Goal: Task Accomplishment & Management: Manage account settings

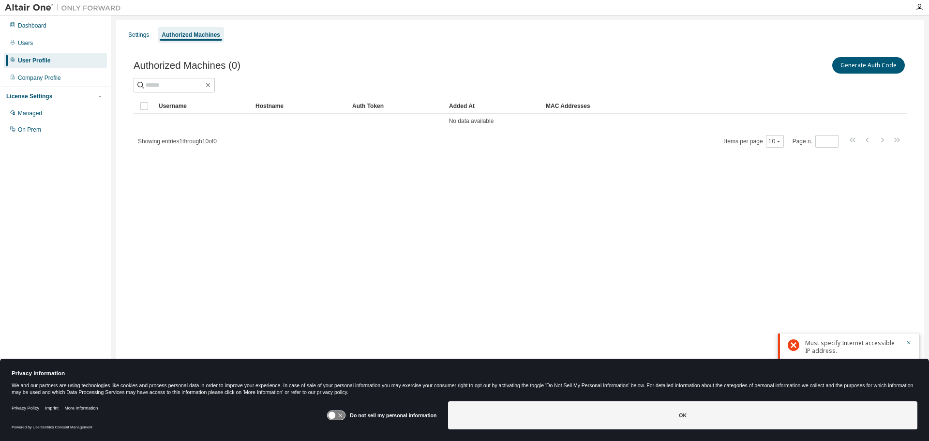
click at [586, 228] on div "Settings Authorized Machines Authorized Machines (0) Generate Auth Code Clear L…" at bounding box center [520, 214] width 808 height 388
click at [193, 255] on div "Settings Authorized Machines Authorized Machines (0) Generate Auth Code Clear L…" at bounding box center [520, 214] width 808 height 388
click at [847, 67] on button "Generate Auth Code" at bounding box center [869, 65] width 73 height 16
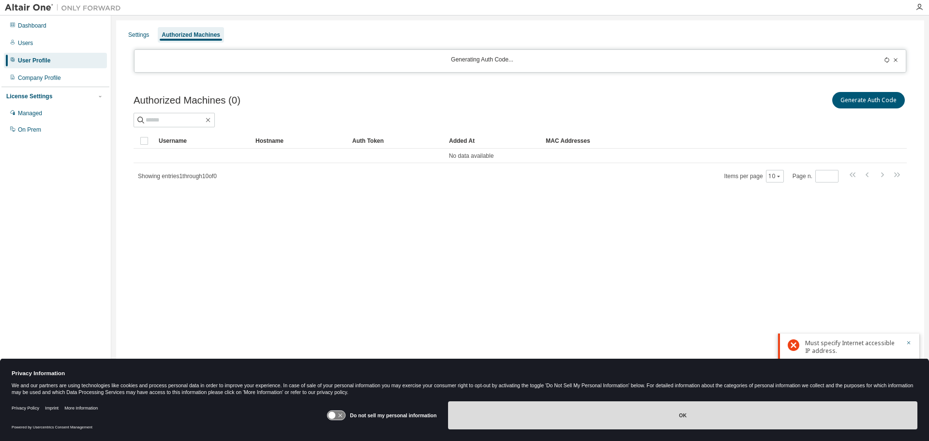
click at [591, 411] on button "OK" at bounding box center [683, 415] width 470 height 28
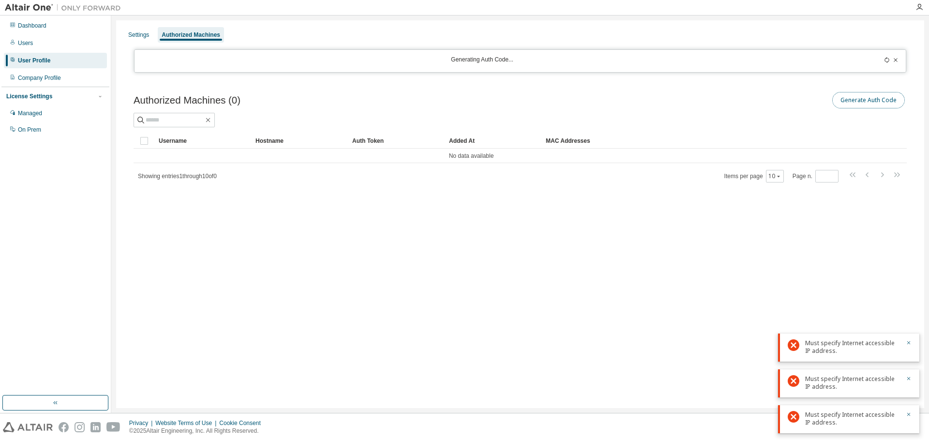
click at [856, 97] on button "Generate Auth Code" at bounding box center [869, 100] width 73 height 16
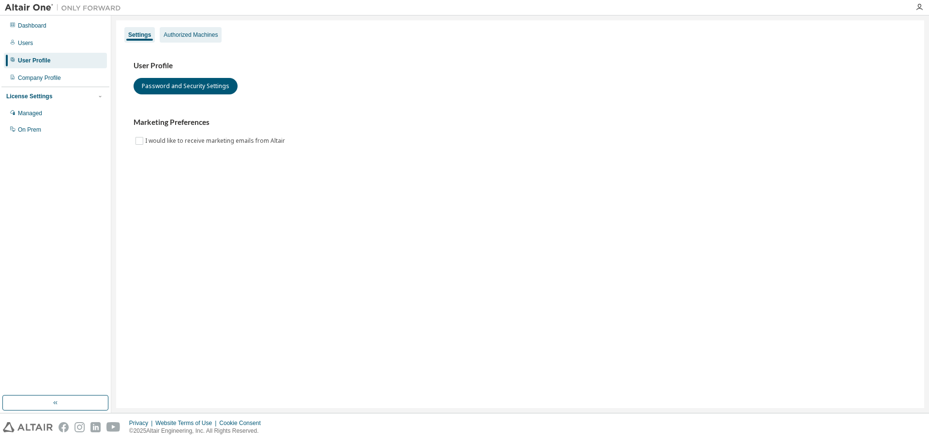
click at [180, 38] on div "Authorized Machines" at bounding box center [191, 35] width 54 height 8
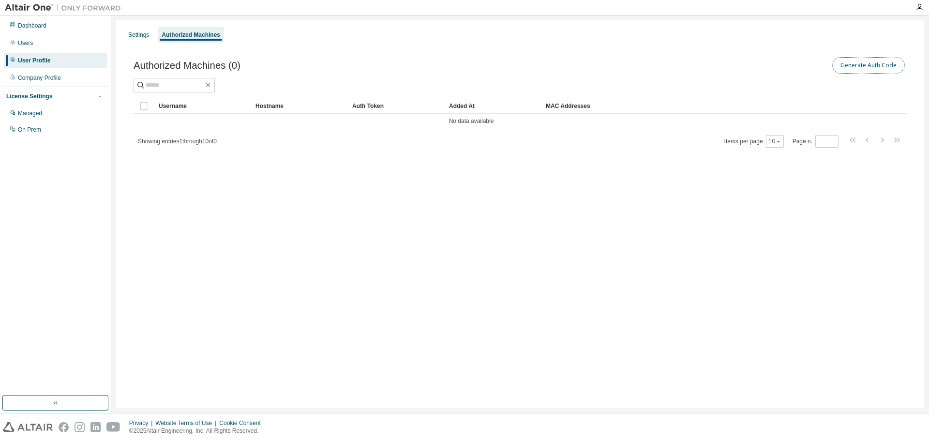
click at [863, 68] on button "Generate Auth Code" at bounding box center [869, 65] width 73 height 16
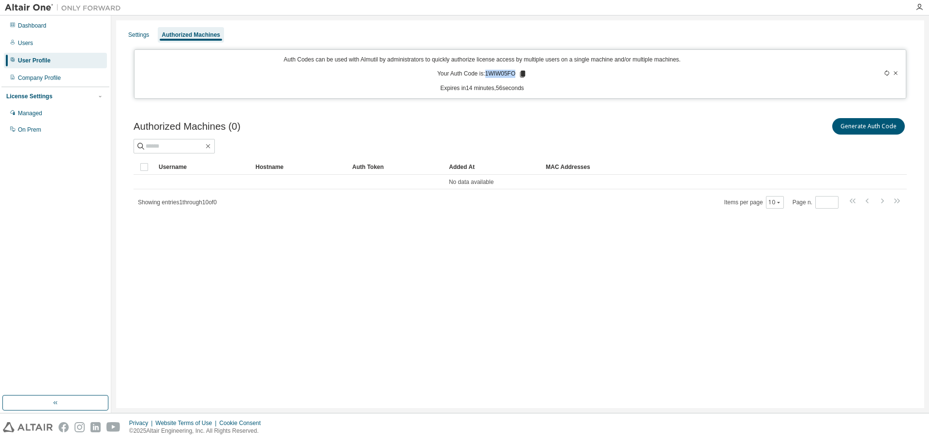
drag, startPoint x: 486, startPoint y: 73, endPoint x: 515, endPoint y: 73, distance: 28.1
click at [515, 73] on p "Your Auth Code is: 1WIW05FO" at bounding box center [483, 74] width 90 height 9
copy p "1WIW05FO"
click at [524, 73] on icon at bounding box center [522, 74] width 5 height 7
click at [34, 60] on div "User Profile" at bounding box center [34, 61] width 32 height 8
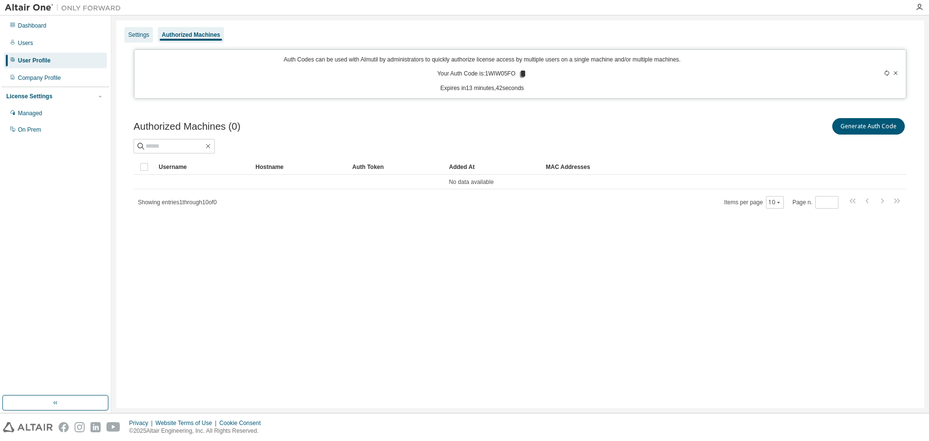
click at [138, 31] on div "Settings" at bounding box center [138, 35] width 21 height 8
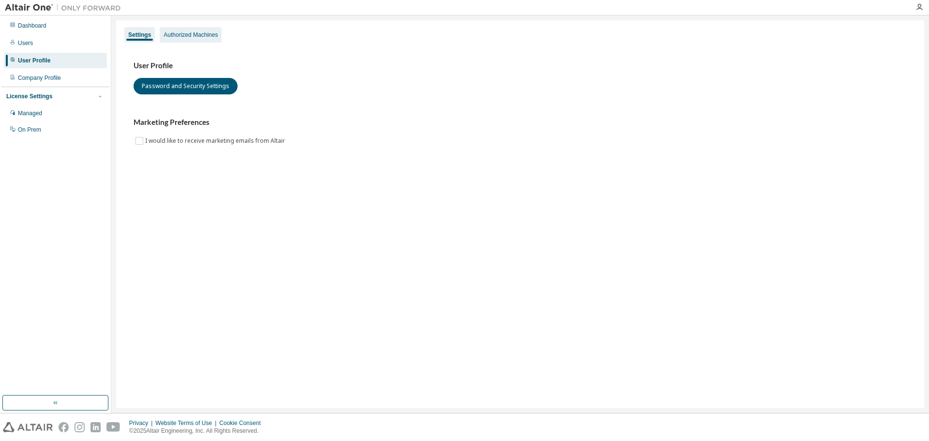
click at [176, 33] on div "Authorized Machines" at bounding box center [191, 35] width 54 height 8
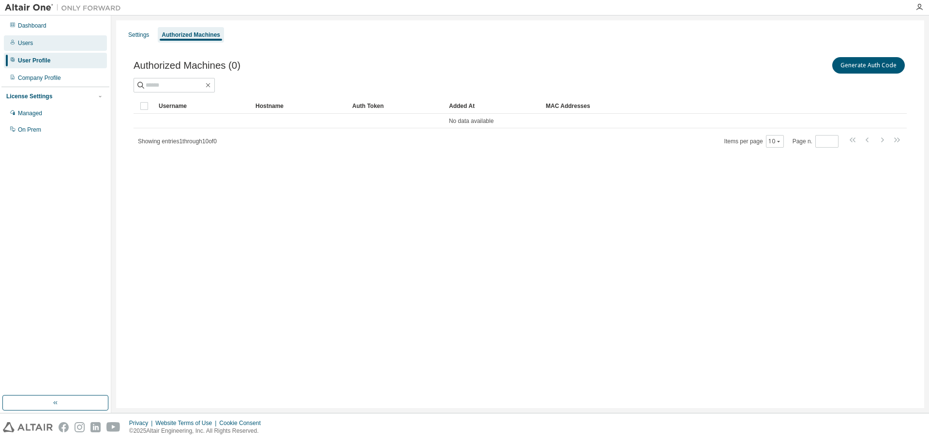
click at [27, 47] on div "Users" at bounding box center [55, 42] width 103 height 15
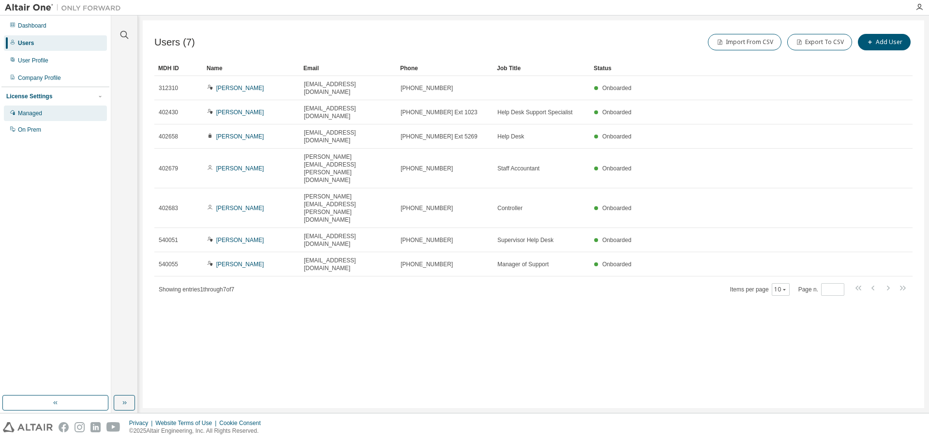
click at [42, 114] on div "Managed" at bounding box center [30, 113] width 24 height 8
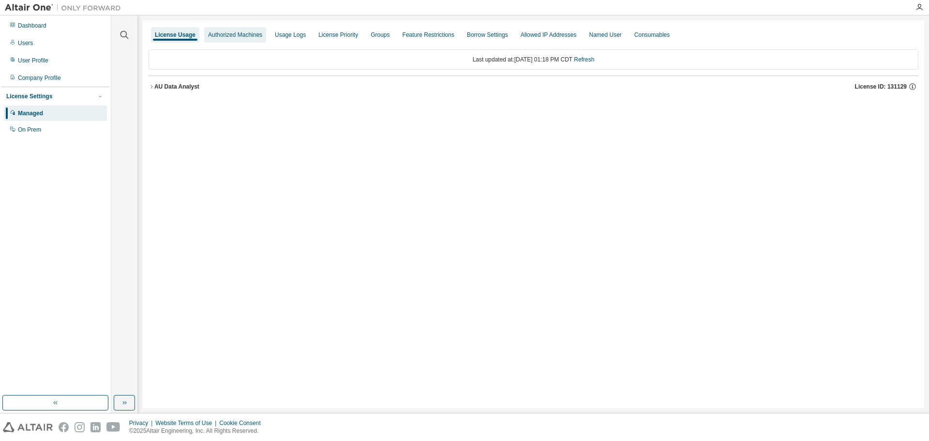
click at [228, 34] on div "Authorized Machines" at bounding box center [235, 35] width 54 height 8
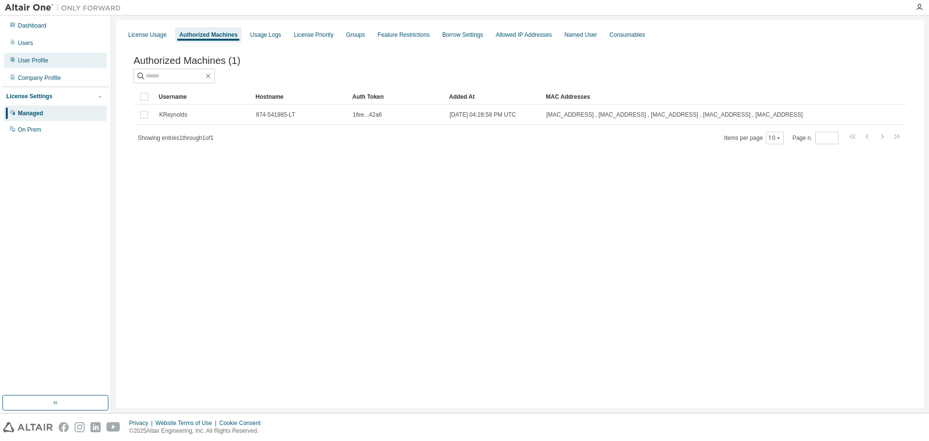
click at [32, 65] on div "User Profile" at bounding box center [55, 60] width 103 height 15
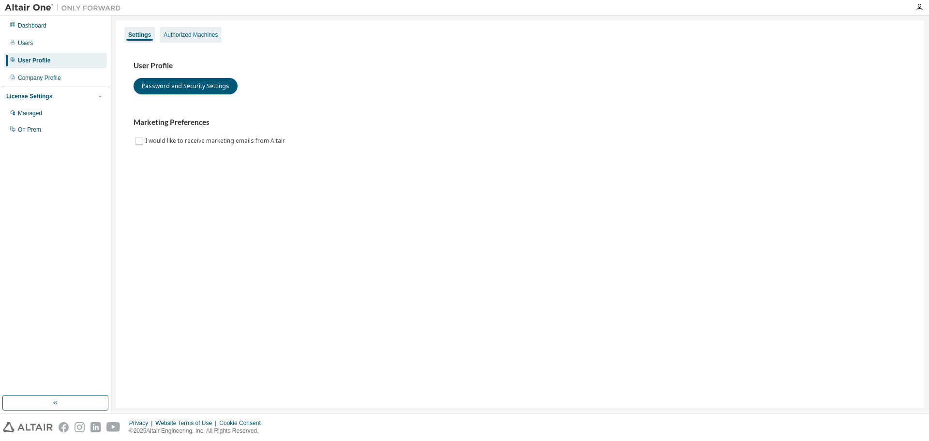
click at [174, 32] on div "Authorized Machines" at bounding box center [191, 35] width 54 height 8
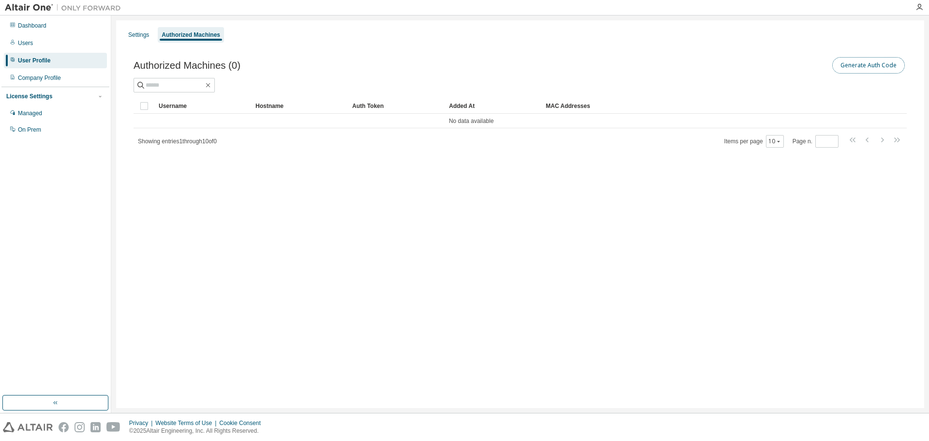
click at [854, 62] on button "Generate Auth Code" at bounding box center [869, 65] width 73 height 16
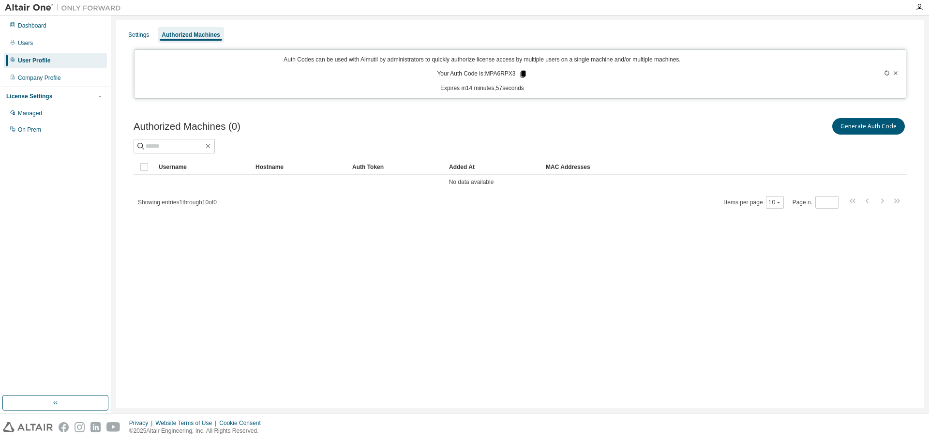
click at [521, 74] on icon at bounding box center [522, 74] width 5 height 7
click at [323, 278] on div "Settings Authorized Machines Auth Codes can be used with Almutil by administrat…" at bounding box center [520, 214] width 808 height 388
click at [31, 115] on div "Managed" at bounding box center [30, 113] width 24 height 8
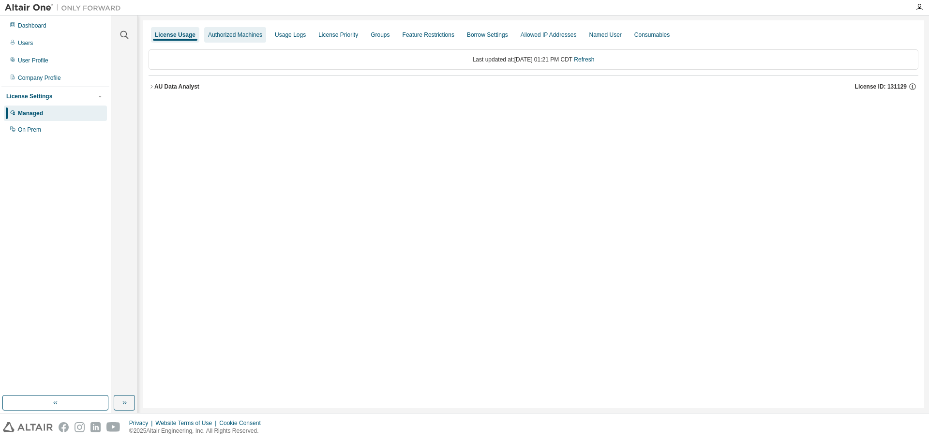
click at [233, 38] on div "Authorized Machines" at bounding box center [235, 35] width 54 height 8
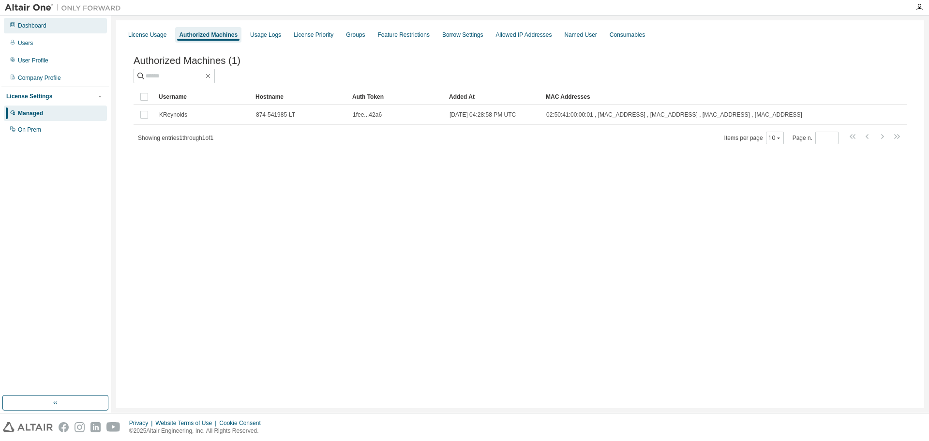
click at [44, 25] on div "Dashboard" at bounding box center [32, 26] width 29 height 8
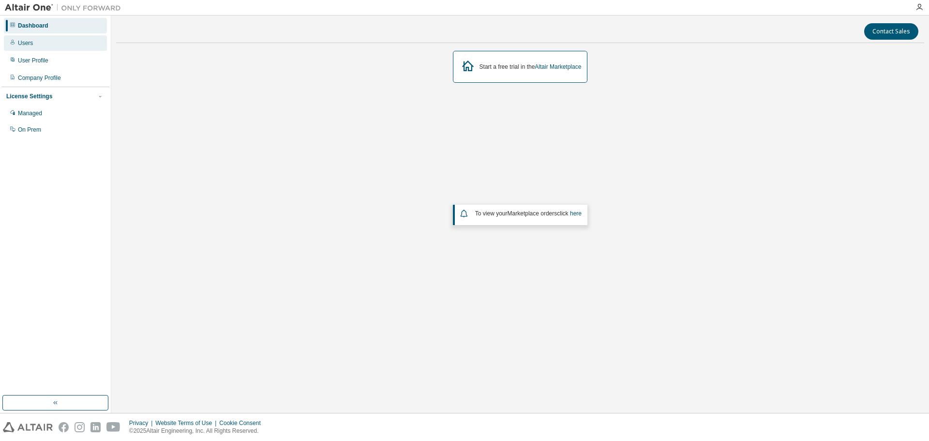
click at [30, 45] on div "Users" at bounding box center [25, 43] width 15 height 8
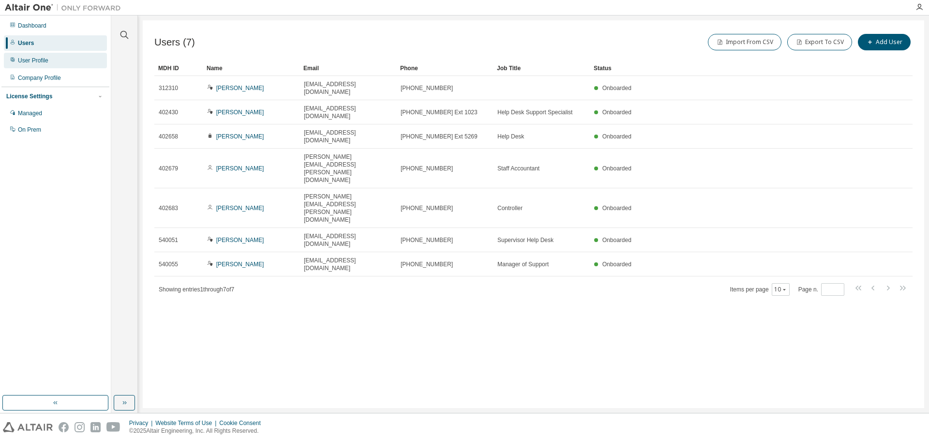
click at [30, 60] on div "User Profile" at bounding box center [33, 61] width 30 height 8
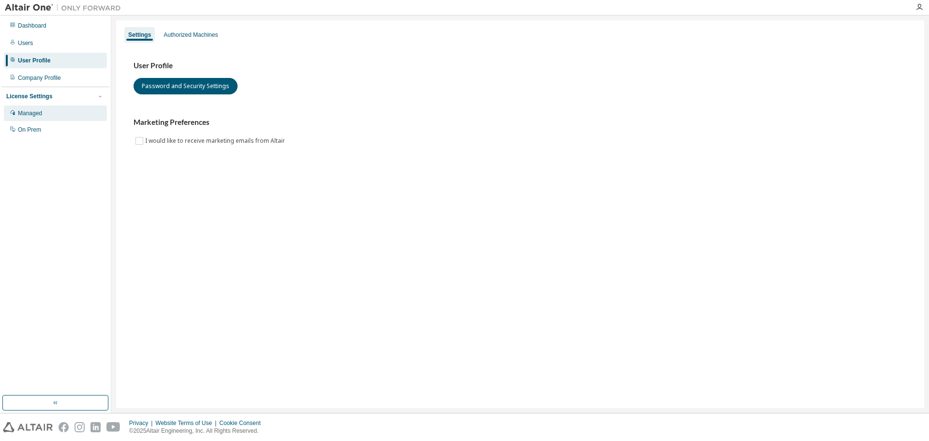
click at [31, 111] on div "Managed" at bounding box center [30, 113] width 24 height 8
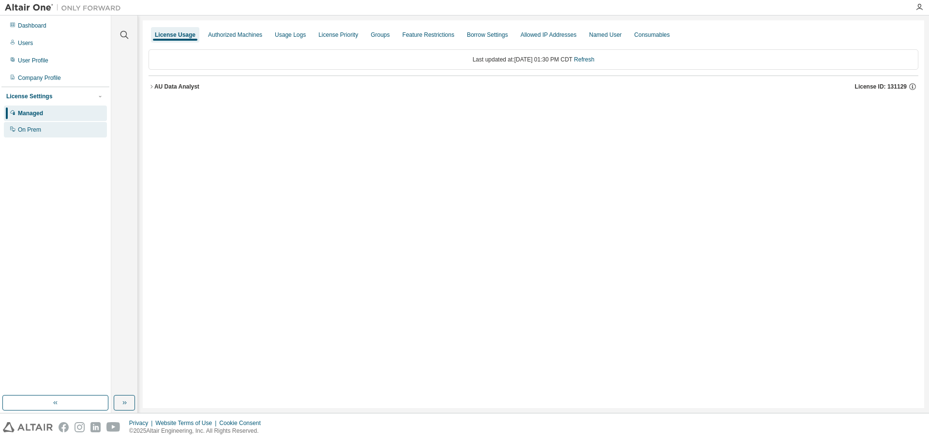
click at [32, 133] on div "On Prem" at bounding box center [29, 130] width 23 height 8
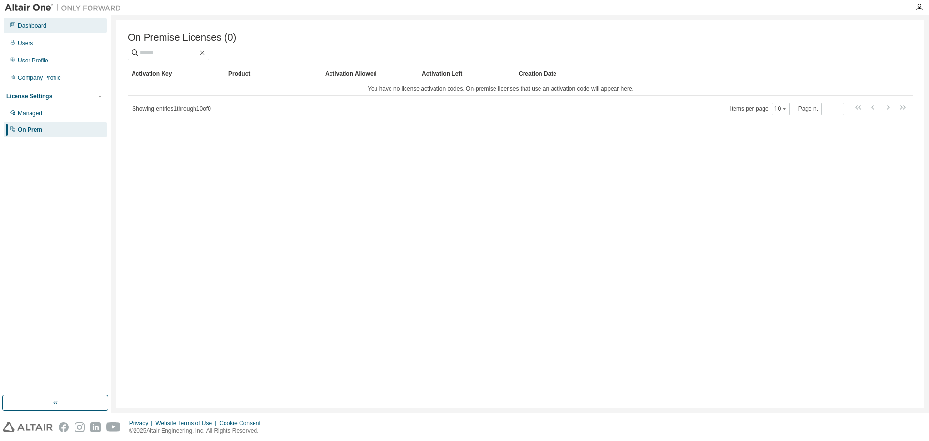
click at [28, 25] on div "Dashboard" at bounding box center [32, 26] width 29 height 8
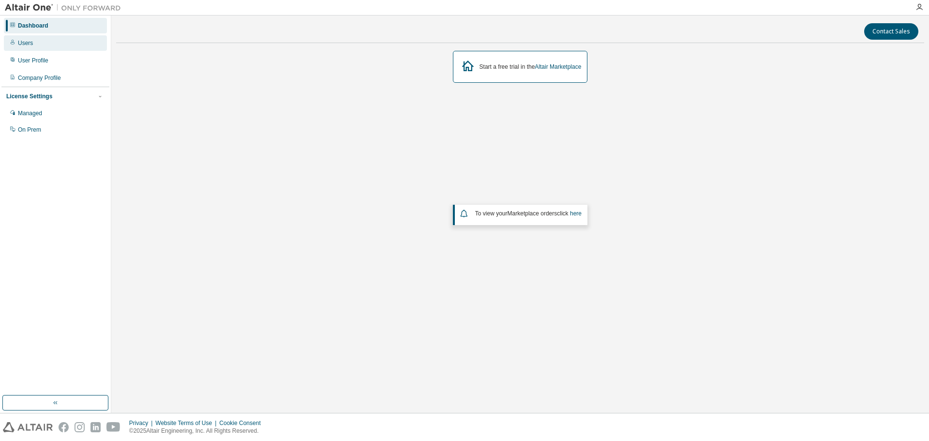
click at [33, 45] on div "Users" at bounding box center [55, 42] width 103 height 15
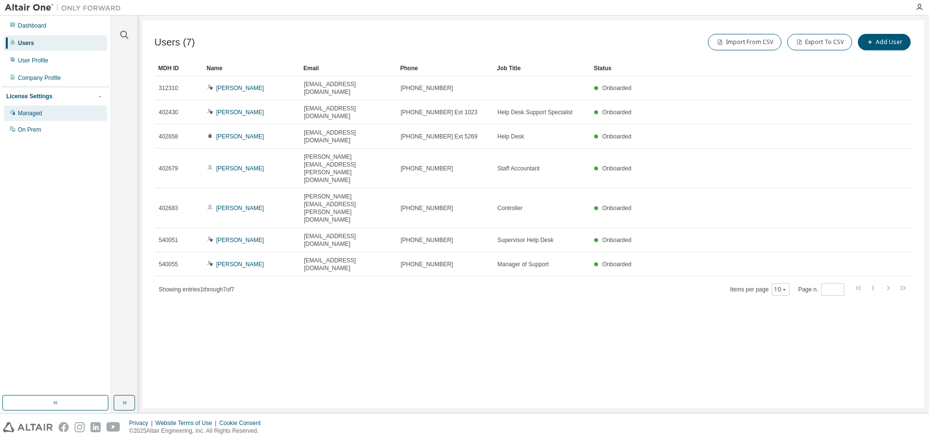
click at [30, 115] on div "Managed" at bounding box center [30, 113] width 24 height 8
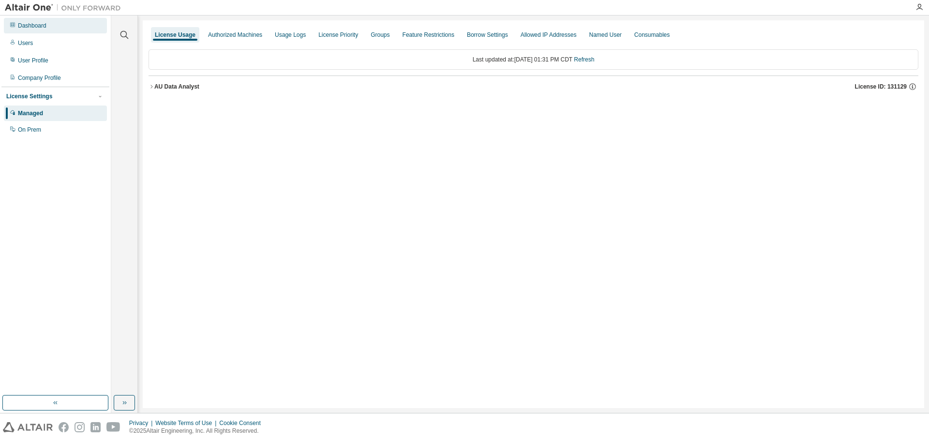
click at [18, 24] on div "Dashboard" at bounding box center [32, 26] width 29 height 8
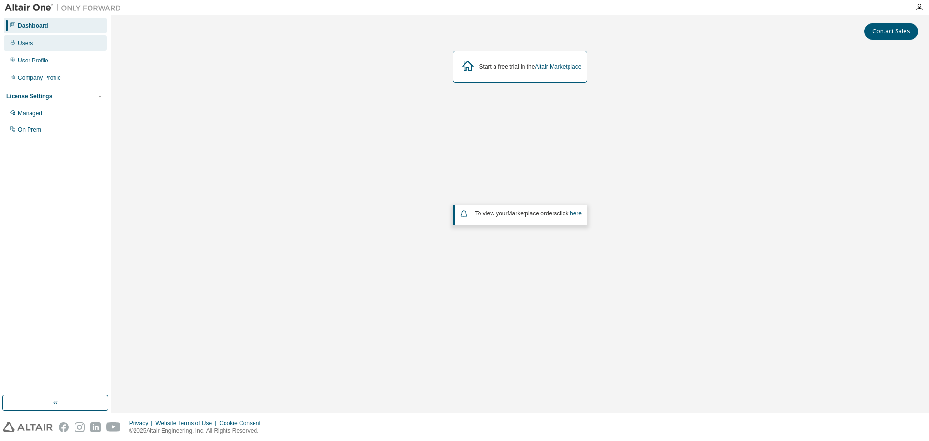
click at [33, 42] on div "Users" at bounding box center [55, 42] width 103 height 15
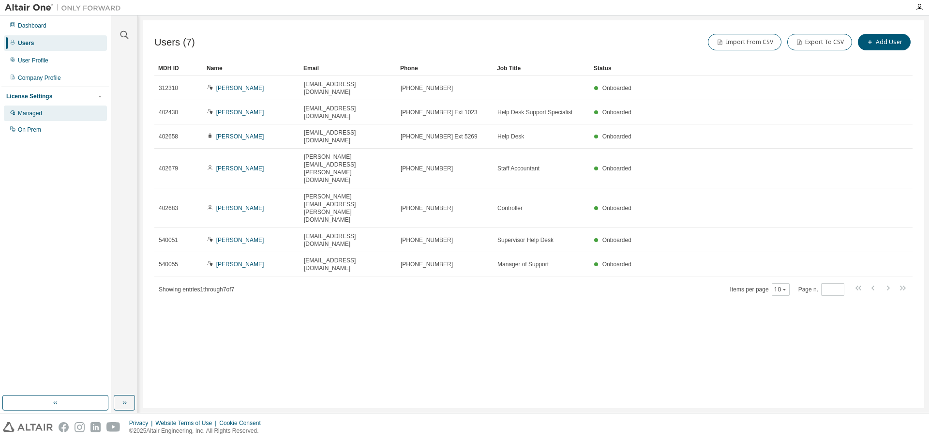
click at [19, 111] on div "Managed" at bounding box center [30, 113] width 24 height 8
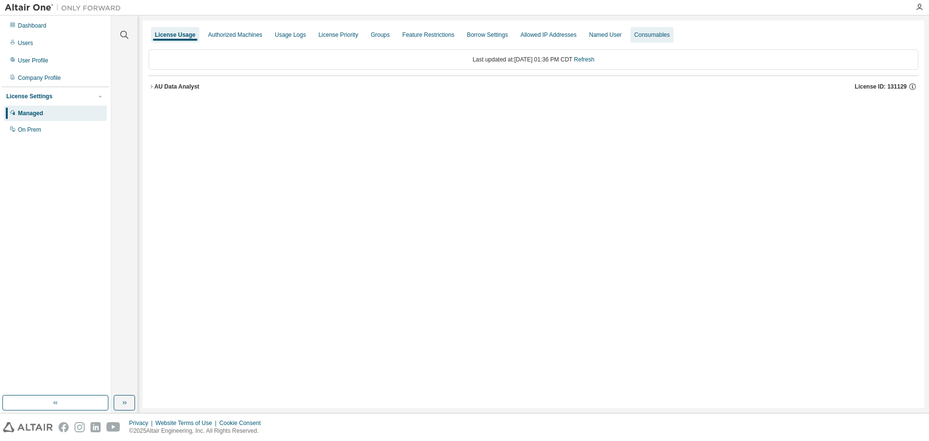
click at [635, 38] on div "Consumables" at bounding box center [652, 35] width 35 height 8
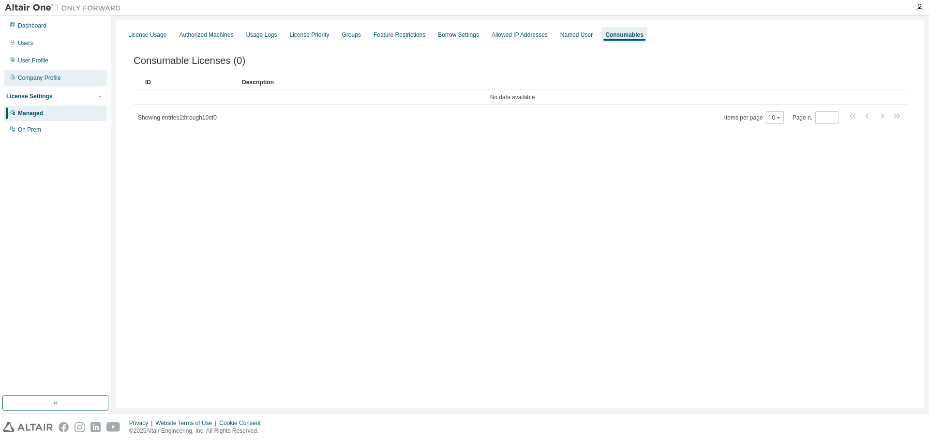
click at [30, 79] on div "Company Profile" at bounding box center [39, 78] width 43 height 8
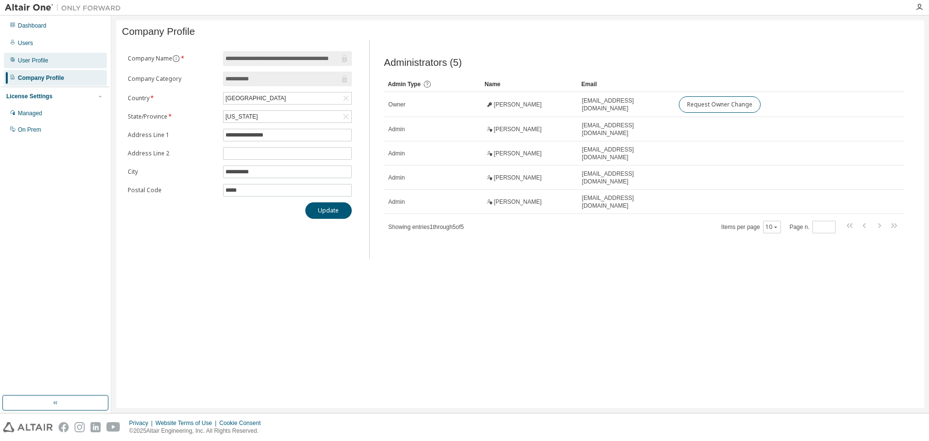
click at [29, 61] on div "User Profile" at bounding box center [33, 61] width 30 height 8
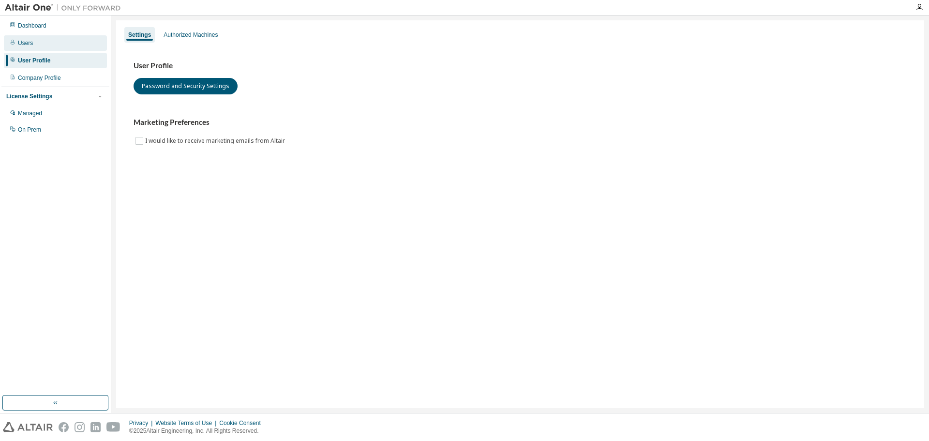
click at [28, 44] on div "Users" at bounding box center [25, 43] width 15 height 8
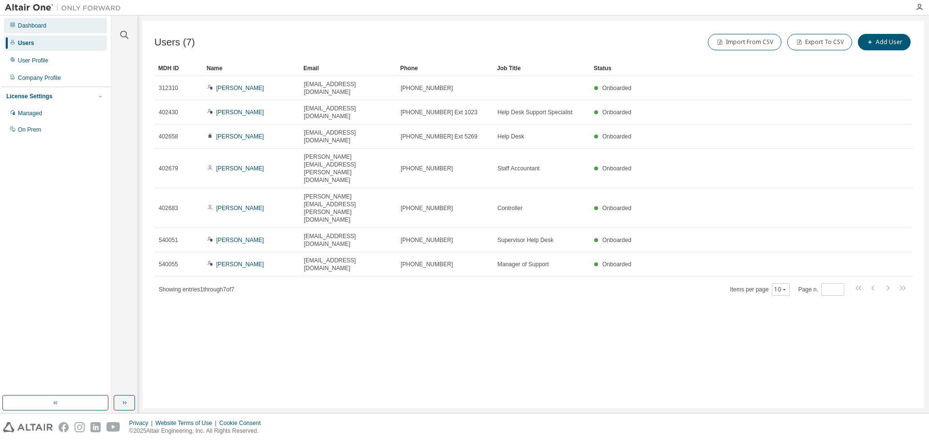
click at [34, 24] on div "Dashboard" at bounding box center [32, 26] width 29 height 8
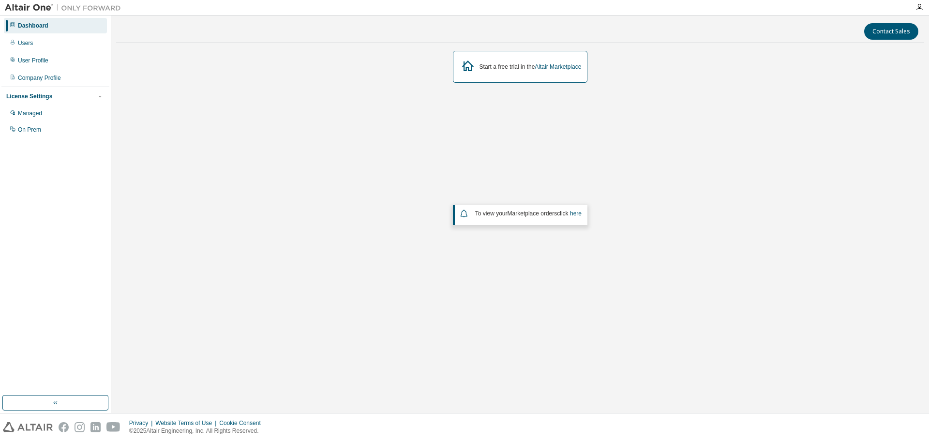
click at [598, 156] on div "Start a free trial in the Altair Marketplace To view your Marketplace orders cl…" at bounding box center [520, 194] width 808 height 287
click at [26, 42] on div "Users" at bounding box center [25, 43] width 15 height 8
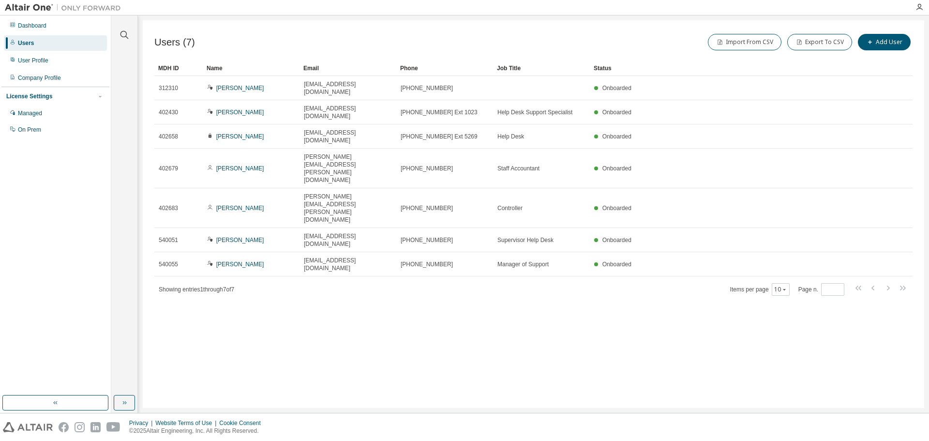
drag, startPoint x: 368, startPoint y: 312, endPoint x: 345, endPoint y: 286, distance: 35.0
click at [368, 312] on div "Users (7) Import From CSV Export To CSV Add User Clear Load Save Save As Field …" at bounding box center [534, 214] width 782 height 388
click at [27, 64] on div "User Profile" at bounding box center [55, 60] width 103 height 15
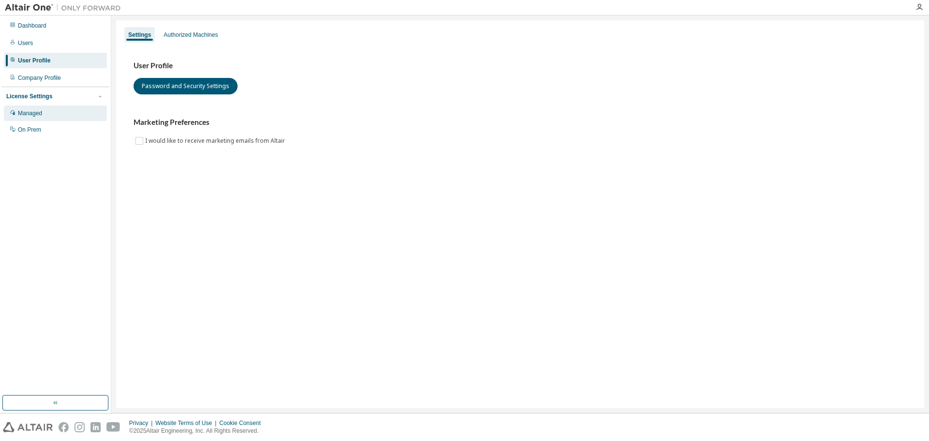
click at [23, 111] on div "Managed" at bounding box center [30, 113] width 24 height 8
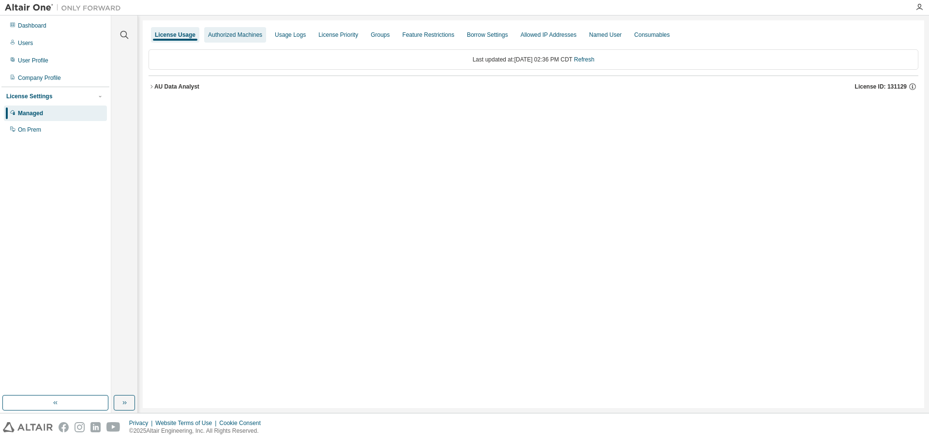
click at [228, 36] on div "Authorized Machines" at bounding box center [235, 35] width 54 height 8
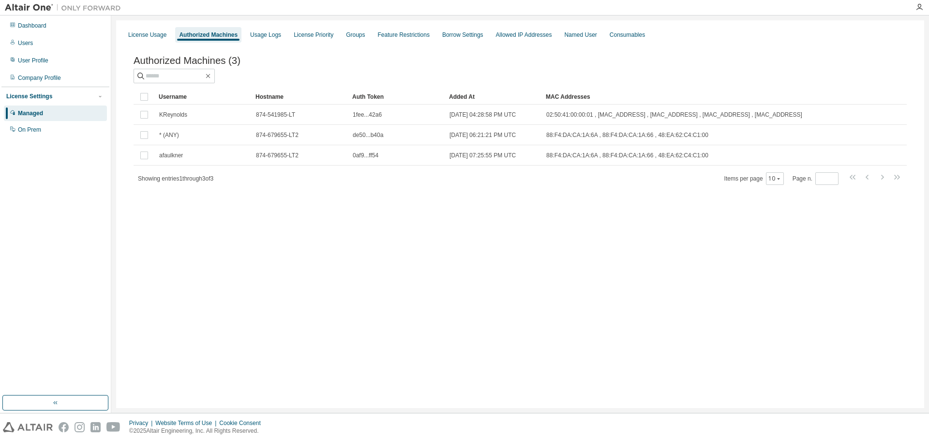
drag, startPoint x: 364, startPoint y: 295, endPoint x: 212, endPoint y: 219, distance: 169.9
click at [359, 291] on div "License Usage Authorized Machines Usage Logs License Priority Groups Feature Re…" at bounding box center [520, 214] width 808 height 388
click at [36, 29] on div "Dashboard" at bounding box center [32, 26] width 29 height 8
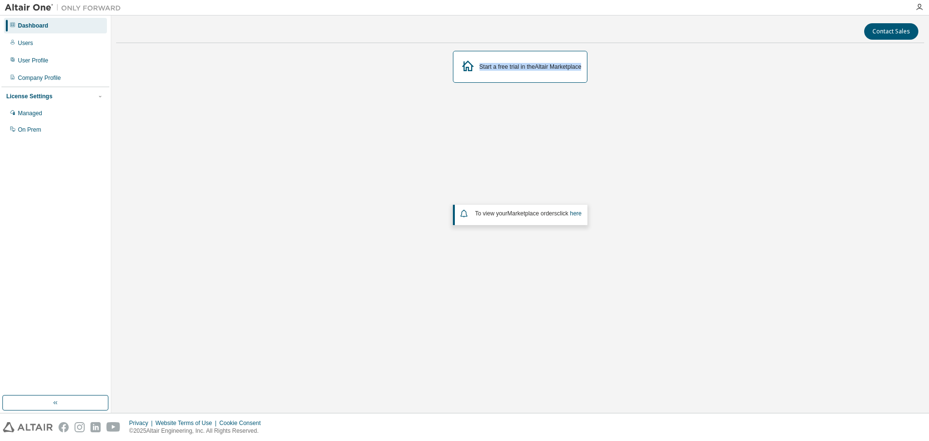
click at [241, 144] on div "Start a free trial in the Altair Marketplace To view your Marketplace orders cl…" at bounding box center [520, 194] width 808 height 287
